Goal: Check status: Check status

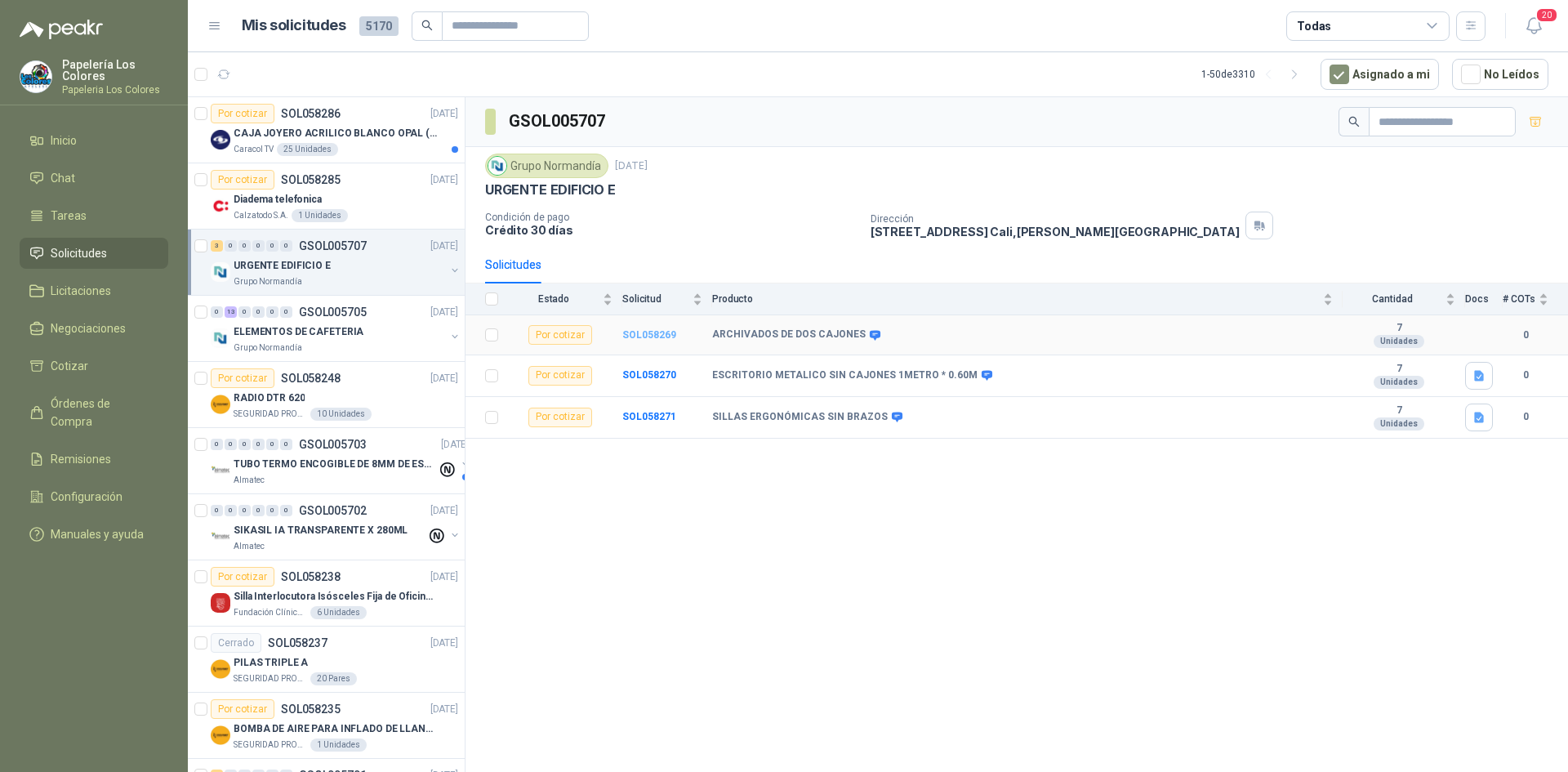
click at [656, 333] on b "SOL058269" at bounding box center [649, 335] width 54 height 11
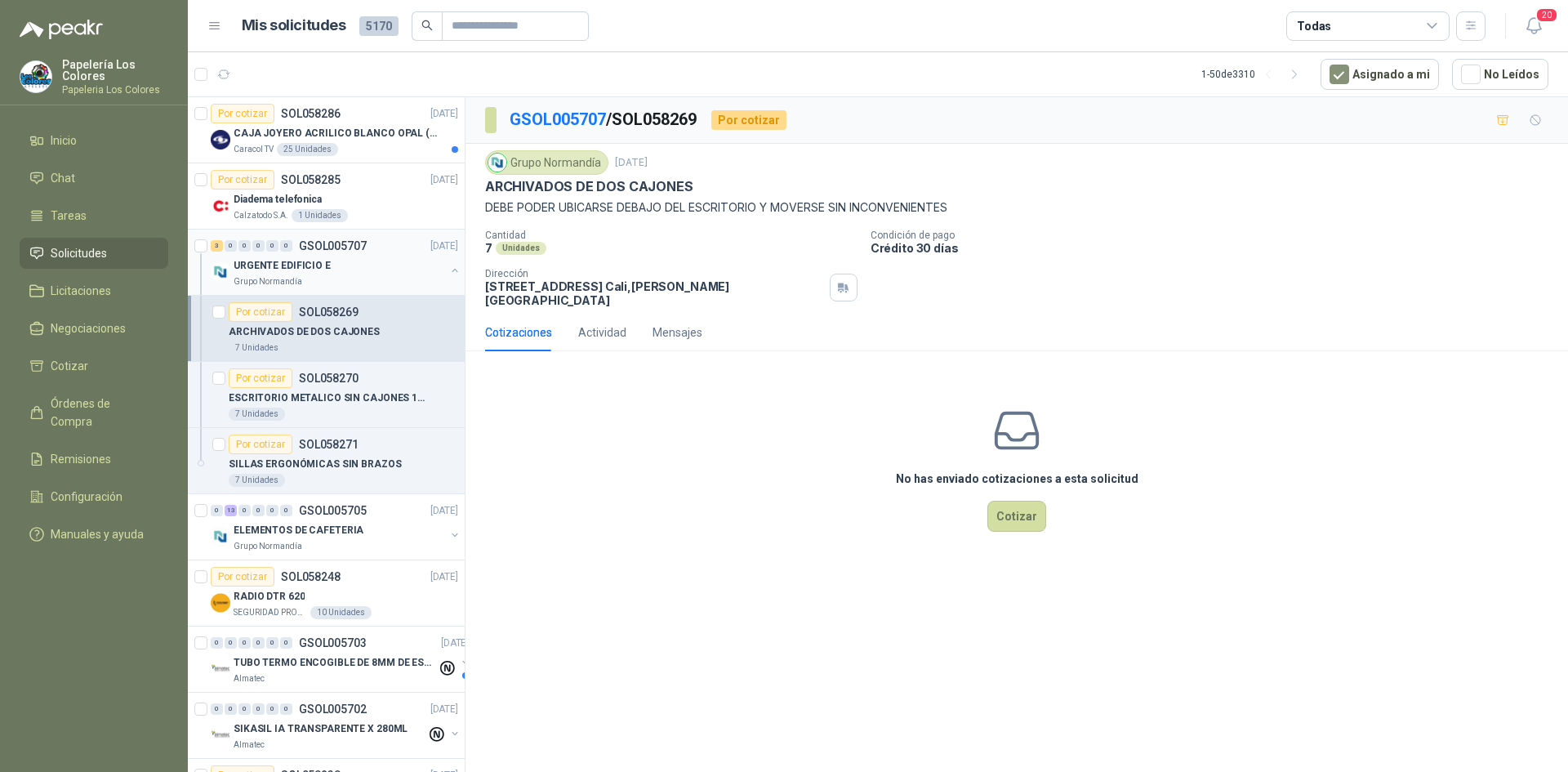
click at [373, 264] on div "URGENTE EDIFICIO E" at bounding box center [339, 265] width 211 height 19
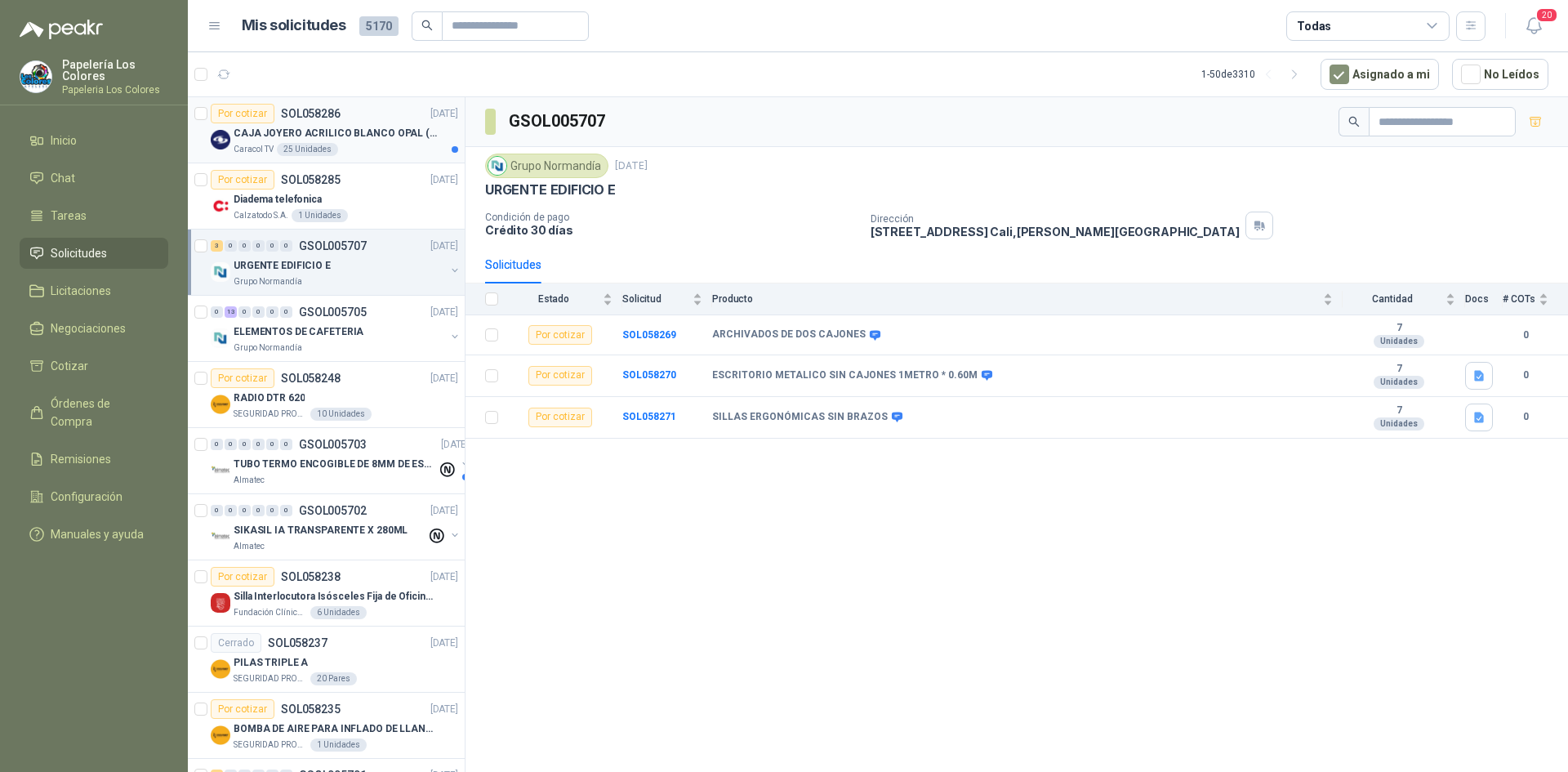
click at [376, 112] on div "Por cotizar SOL058286 01/10/25" at bounding box center [334, 114] width 248 height 19
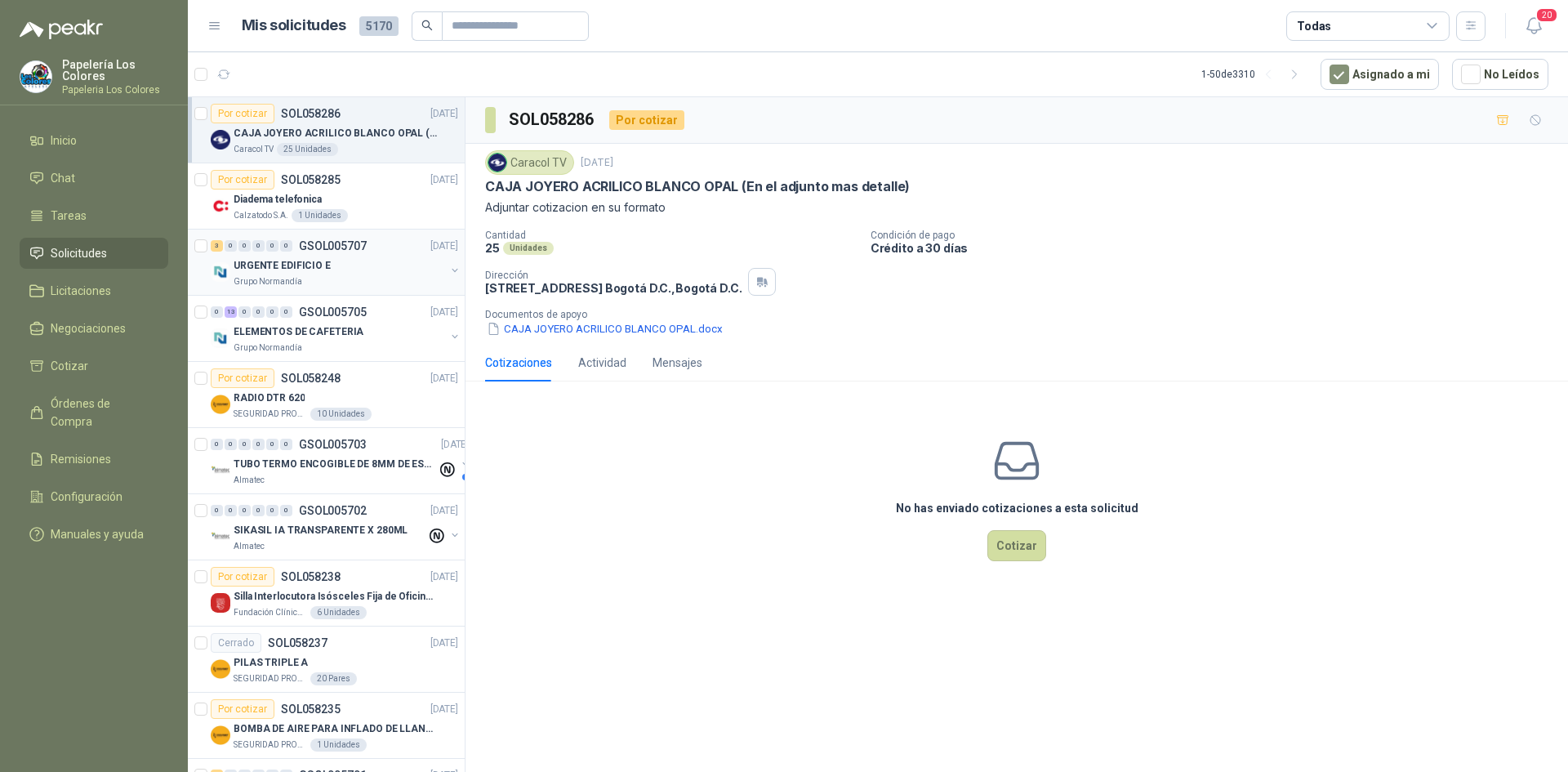
click at [388, 266] on div "URGENTE EDIFICIO E" at bounding box center [339, 265] width 211 height 19
